Goal: Task Accomplishment & Management: Manage account settings

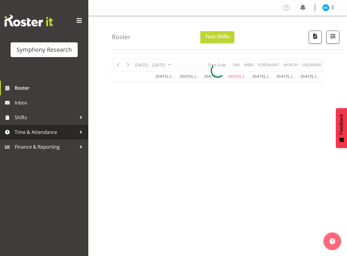
click at [61, 132] on span "Time & Attendance" at bounding box center [46, 132] width 62 height 9
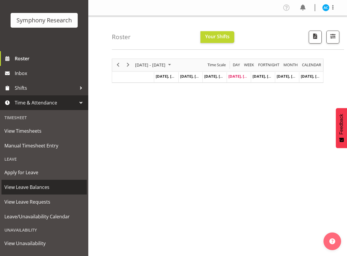
scroll to position [55, 0]
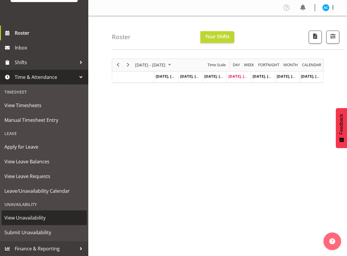
click at [34, 219] on span "View Unavailability" at bounding box center [44, 218] width 80 height 9
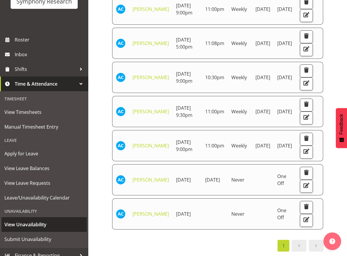
scroll to position [55, 0]
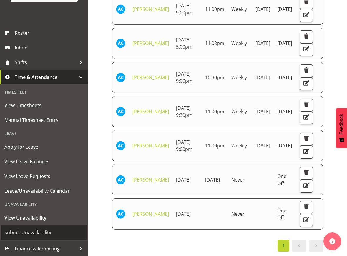
click at [29, 231] on span "Submit Unavailability" at bounding box center [44, 232] width 80 height 9
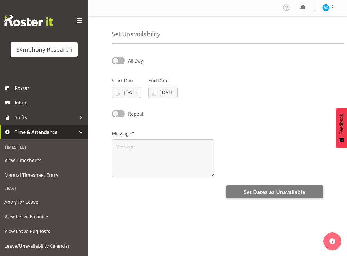
select select "8"
select select "2025"
click at [134, 96] on input "18/09/2025" at bounding box center [126, 93] width 29 height 12
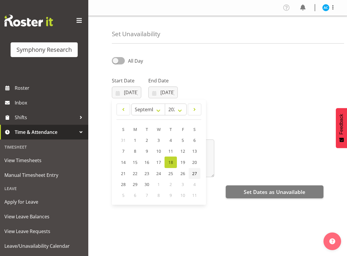
click at [194, 173] on span "27" at bounding box center [194, 174] width 5 height 6
type input "27/09/2025"
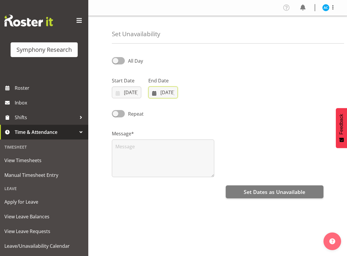
click at [169, 90] on input "18/09/2025" at bounding box center [162, 93] width 29 height 12
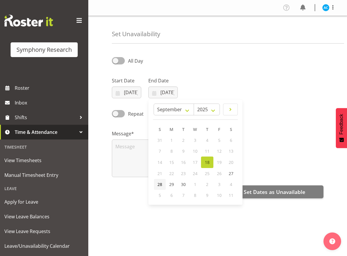
click at [161, 183] on span "28" at bounding box center [160, 185] width 5 height 6
type input "28/09/2025"
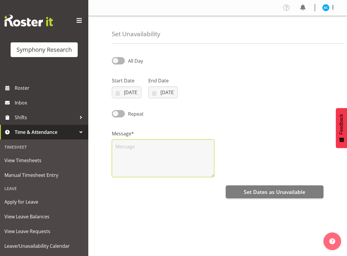
click at [154, 151] on textarea at bounding box center [163, 159] width 103 height 38
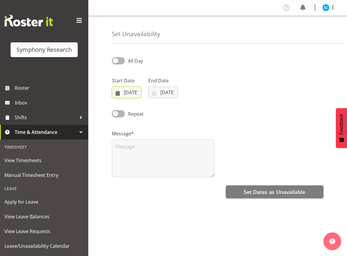
click at [137, 94] on input "27/09/2025" at bounding box center [126, 93] width 29 height 12
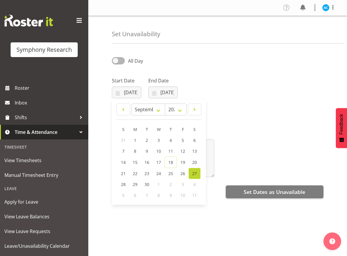
click at [182, 60] on div "All Day" at bounding box center [217, 59] width 219 height 20
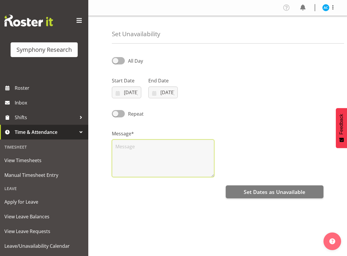
click at [132, 155] on textarea at bounding box center [163, 159] width 103 height 38
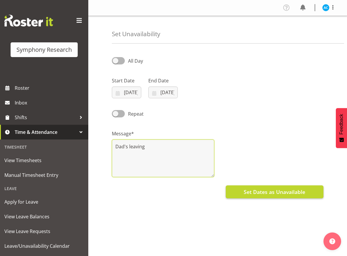
type textarea "Dad's leaving"
click at [281, 191] on span "Set Dates as Unavailable" at bounding box center [275, 192] width 62 height 8
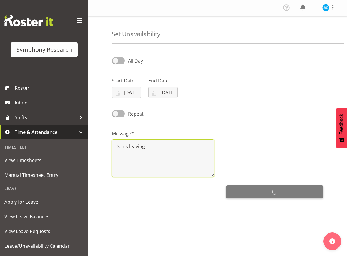
drag, startPoint x: 177, startPoint y: 171, endPoint x: 174, endPoint y: 172, distance: 3.0
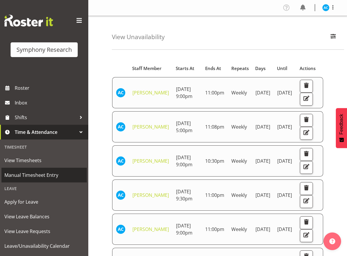
click at [23, 175] on span "Manual Timesheet Entry" at bounding box center [44, 175] width 80 height 9
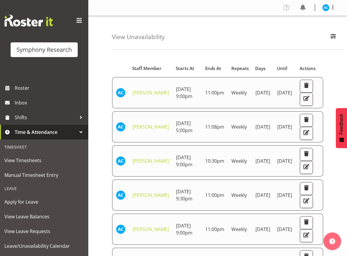
drag, startPoint x: 133, startPoint y: 227, endPoint x: 133, endPoint y: 231, distance: 3.5
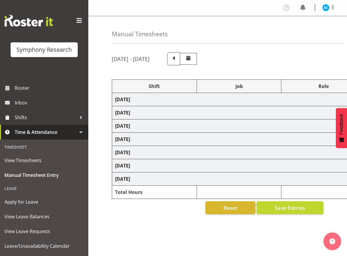
select select "26078"
select select "10499"
select select "47"
select select "26078"
select select "10499"
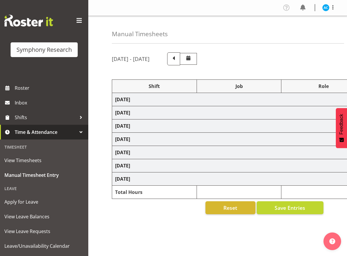
select select "47"
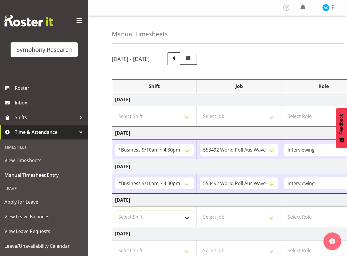
click at [144, 219] on select "Select Shift !!Weekend Residential (Roster IT Shift Label) *Business 9/10am ~ 4…" at bounding box center [154, 217] width 79 height 12
select select "26078"
click at [115, 211] on select "Select Shift !!Weekend Residential (Roster IT Shift Label) *Business 9/10am ~ 4…" at bounding box center [154, 217] width 79 height 12
click at [229, 219] on select "Select Job 550060 IF Admin 553492 World Poll Aus Wave 2 Main 2025 553493 World …" at bounding box center [239, 217] width 79 height 12
select select "10499"
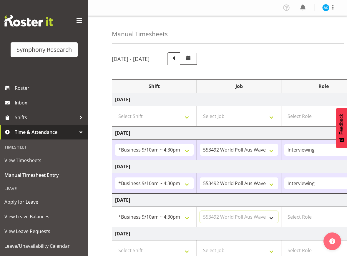
click at [200, 211] on select "Select Job 550060 IF Admin 553492 World Poll Aus Wave 2 Main 2025 553493 World …" at bounding box center [239, 217] width 79 height 12
click at [298, 215] on select "Select Role Briefing Interviewing" at bounding box center [324, 217] width 79 height 12
select select "47"
click at [285, 211] on select "Select Role Briefing Interviewing" at bounding box center [324, 217] width 79 height 12
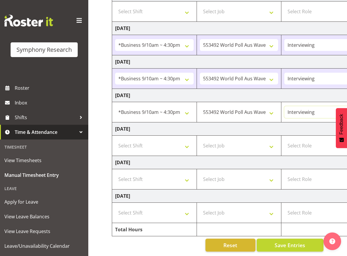
scroll to position [0, 177]
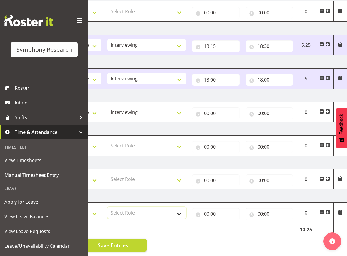
drag, startPoint x: 168, startPoint y: 206, endPoint x: 167, endPoint y: 202, distance: 3.6
drag, startPoint x: 167, startPoint y: 201, endPoint x: 164, endPoint y: 205, distance: 4.2
drag, startPoint x: 236, startPoint y: 146, endPoint x: 232, endPoint y: 149, distance: 5.5
click at [209, 108] on input "00:00" at bounding box center [215, 114] width 47 height 12
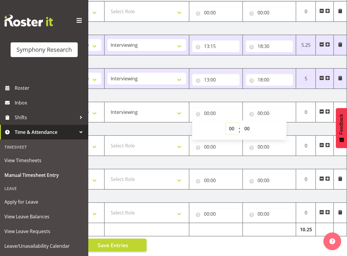
click at [231, 125] on select "00 01 02 03 04 05 06 07 08 09 10 11 12 13 14 15 16 17 18 19 20 21 22 23" at bounding box center [232, 129] width 13 height 12
select select "13"
click at [226, 123] on select "00 01 02 03 04 05 06 07 08 09 10 11 12 13 14 15 16 17 18 19 20 21 22 23" at bounding box center [232, 129] width 13 height 12
type input "13:00"
click at [265, 108] on input "00:00" at bounding box center [269, 114] width 47 height 12
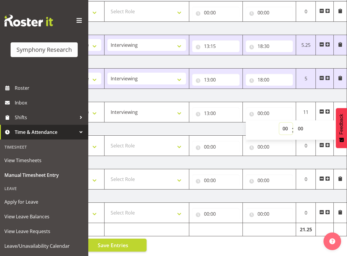
click at [284, 127] on select "00 01 02 03 04 05 06 07 08 09 10 11 12 13 14 15 16 17 18 19 20 21 22 23" at bounding box center [286, 129] width 13 height 12
click at [256, 77] on input "18:00" at bounding box center [269, 80] width 47 height 12
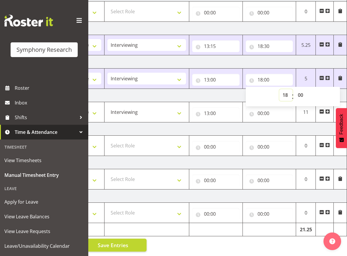
click at [289, 90] on select "00 01 02 03 04 05 06 07 08 09 10 11 12 13 14 15 16 17 18 19 20 21 22 23" at bounding box center [286, 95] width 13 height 12
select select "16"
click at [280, 89] on select "00 01 02 03 04 05 06 07 08 09 10 11 12 13 14 15 16 17 18 19 20 21 22 23" at bounding box center [286, 95] width 13 height 12
type input "16:00"
click at [303, 89] on select "00 01 02 03 04 05 06 07 08 09 10 11 12 13 14 15 16 17 18 19 20 21 22 23 24 25 2…" at bounding box center [301, 95] width 13 height 12
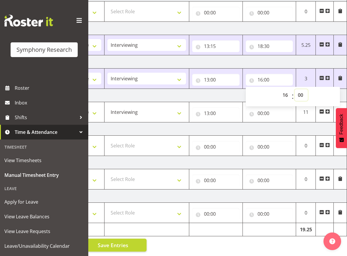
select select "45"
click at [295, 89] on select "00 01 02 03 04 05 06 07 08 09 10 11 12 13 14 15 16 17 18 19 20 21 22 23 24 25 2…" at bounding box center [301, 95] width 13 height 12
type input "16:45"
click at [328, 75] on span at bounding box center [327, 78] width 5 height 6
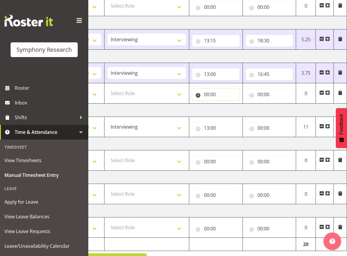
click at [202, 97] on input "00:00" at bounding box center [215, 95] width 47 height 12
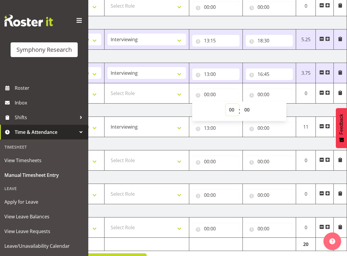
click at [231, 111] on select "00 01 02 03 04 05 06 07 08 09 10 11 12 13 14 15 16 17 18 19 20 21 22 23" at bounding box center [232, 110] width 13 height 12
select select "17"
type input "17:00"
click at [249, 110] on select "00 01 02 03 04 05 06 07 08 09 10 11 12 13 14 15 16 17 18 19 20 21 22 23 24 25 2…" at bounding box center [247, 110] width 13 height 12
click at [249, 105] on select "00 01 02 03 04 05 06 07 08 09 10 11 12 13 14 15 16 17 18 19 20 21 22 23 24 25 2…" at bounding box center [247, 110] width 13 height 12
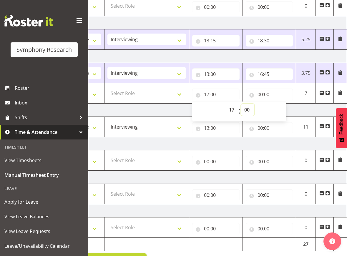
click at [249, 108] on select "00 01 02 03 04 05 06 07 08 09 10 11 12 13 14 15 16 17 18 19 20 21 22 23 24 25 2…" at bounding box center [247, 110] width 13 height 12
select select "15"
click at [241, 104] on select "00 01 02 03 04 05 06 07 08 09 10 11 12 13 14 15 16 17 18 19 20 21 22 23 24 25 2…" at bounding box center [247, 110] width 13 height 12
type input "17:15"
